Goal: Task Accomplishment & Management: Manage account settings

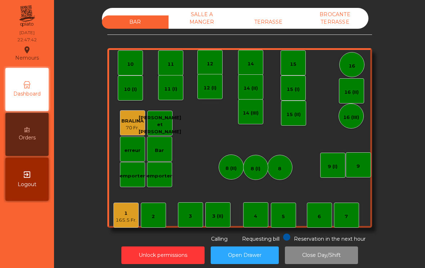
click at [127, 220] on div "165.5 Fr." at bounding box center [125, 220] width 21 height 7
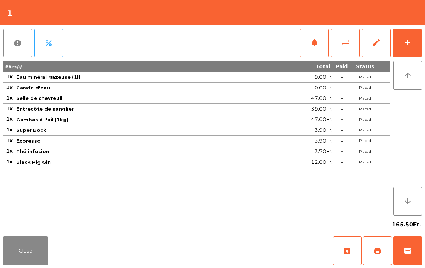
click at [376, 249] on span "print" at bounding box center [377, 251] width 9 height 9
click at [412, 254] on button "wallet" at bounding box center [407, 251] width 29 height 29
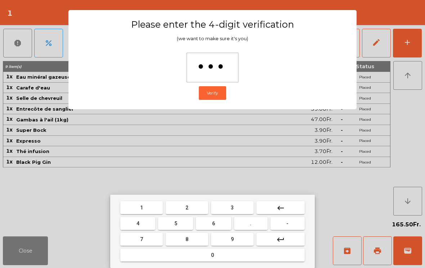
type input "****"
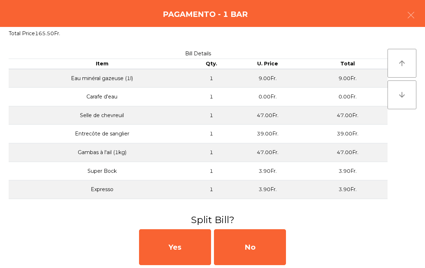
click at [266, 254] on div "No" at bounding box center [250, 248] width 72 height 36
click at [257, 248] on div "MB" at bounding box center [250, 248] width 72 height 36
click at [262, 249] on div "No" at bounding box center [250, 248] width 72 height 36
click at [256, 245] on div "No" at bounding box center [250, 248] width 72 height 36
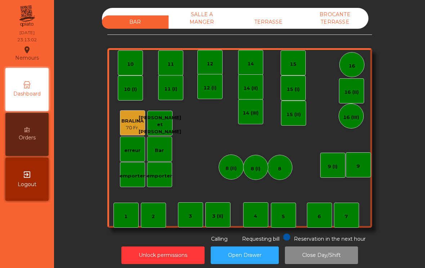
click at [314, 257] on button "Close Day/Shift" at bounding box center [321, 256] width 73 height 18
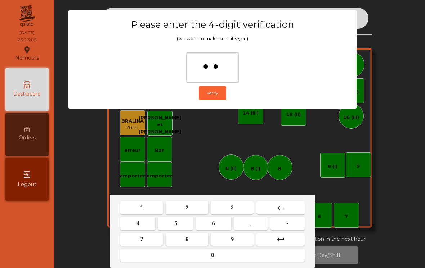
type input "***"
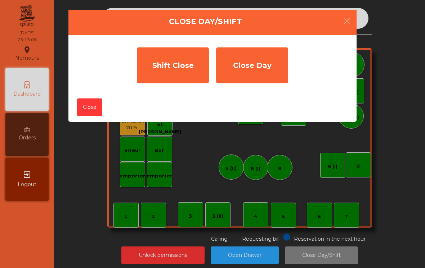
click at [155, 74] on div "Shift Close" at bounding box center [173, 65] width 72 height 36
